Goal: Information Seeking & Learning: Learn about a topic

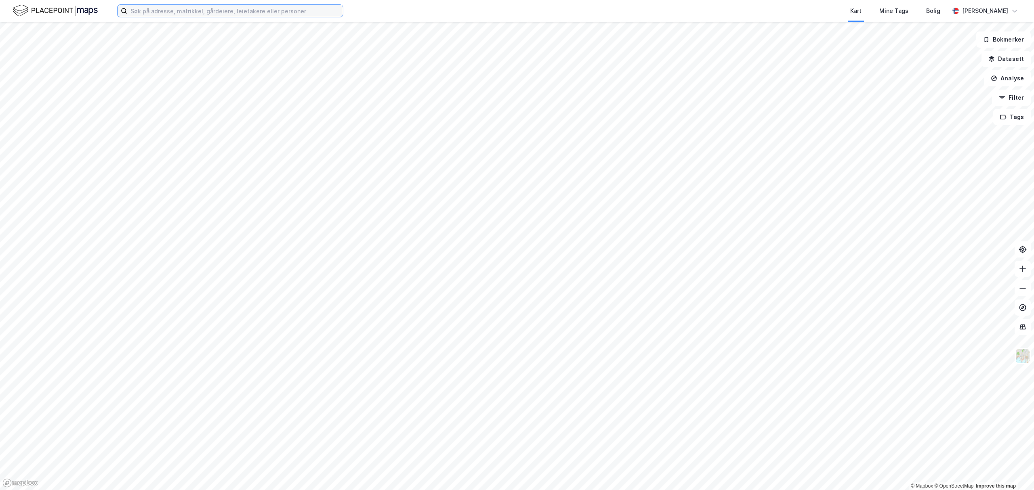
click at [254, 13] on input at bounding box center [235, 11] width 216 height 12
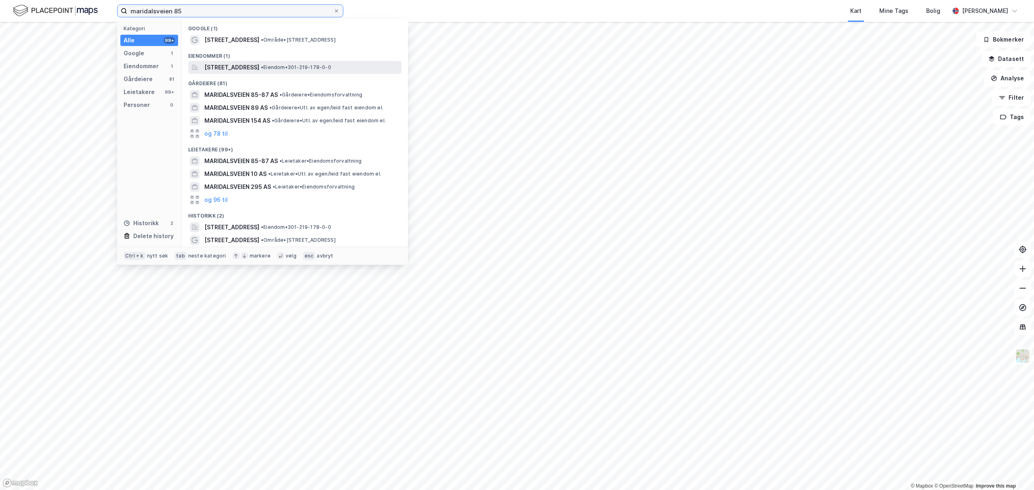
type input "maridalsveien 85"
